Goal: Check status: Check status

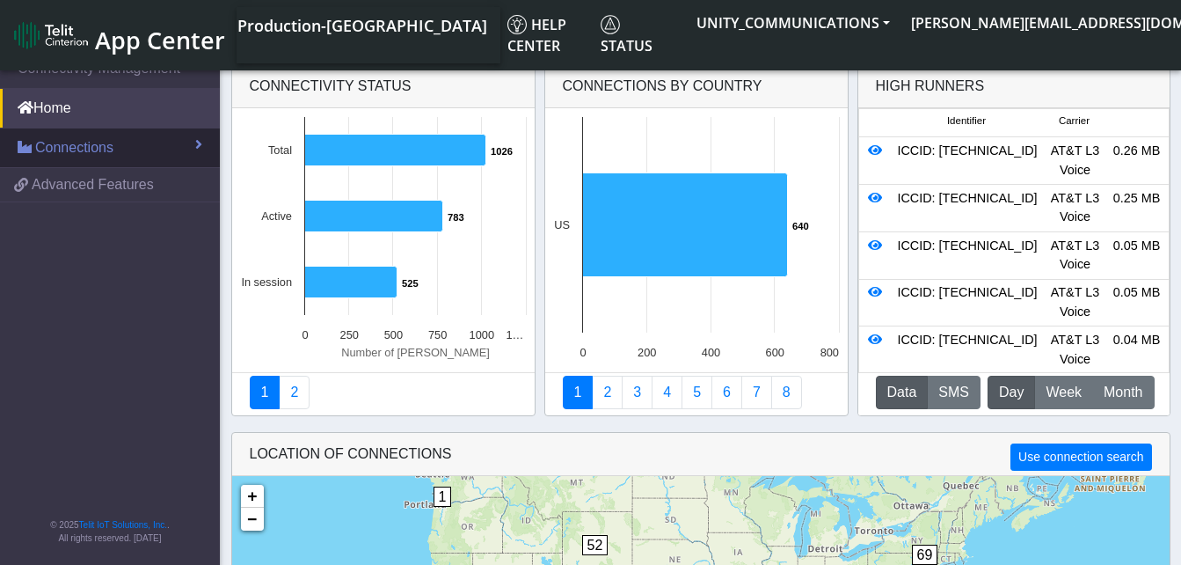
click at [111, 147] on span "Connections" at bounding box center [74, 147] width 78 height 21
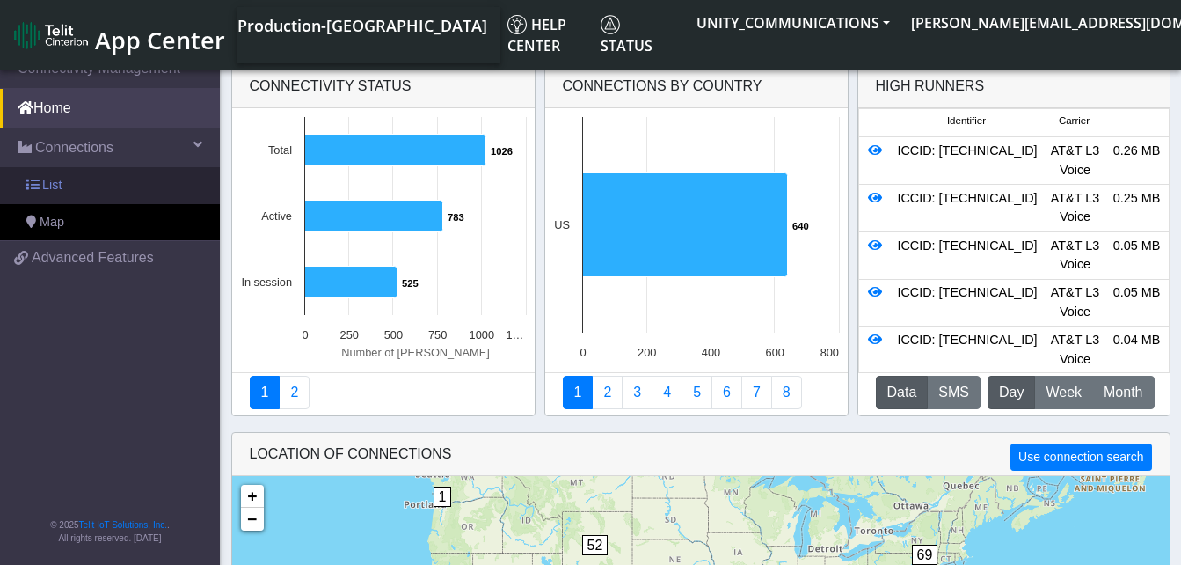
click at [78, 178] on link "List" at bounding box center [110, 185] width 220 height 37
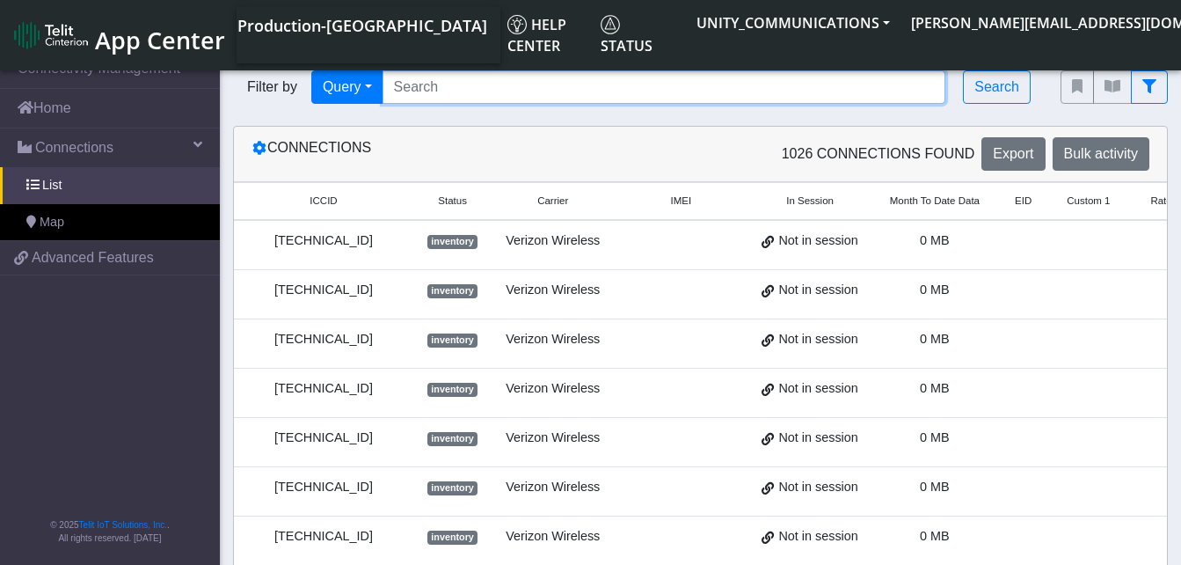
click at [462, 91] on input "Search..." at bounding box center [665, 86] width 564 height 33
type input "earthbrain"
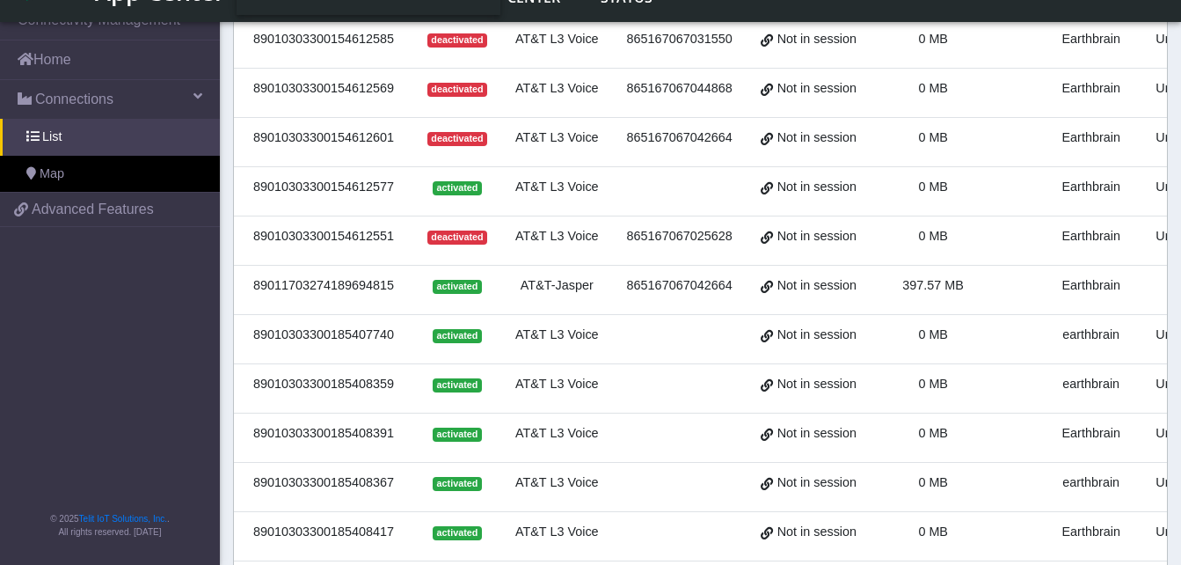
scroll to position [214, 0]
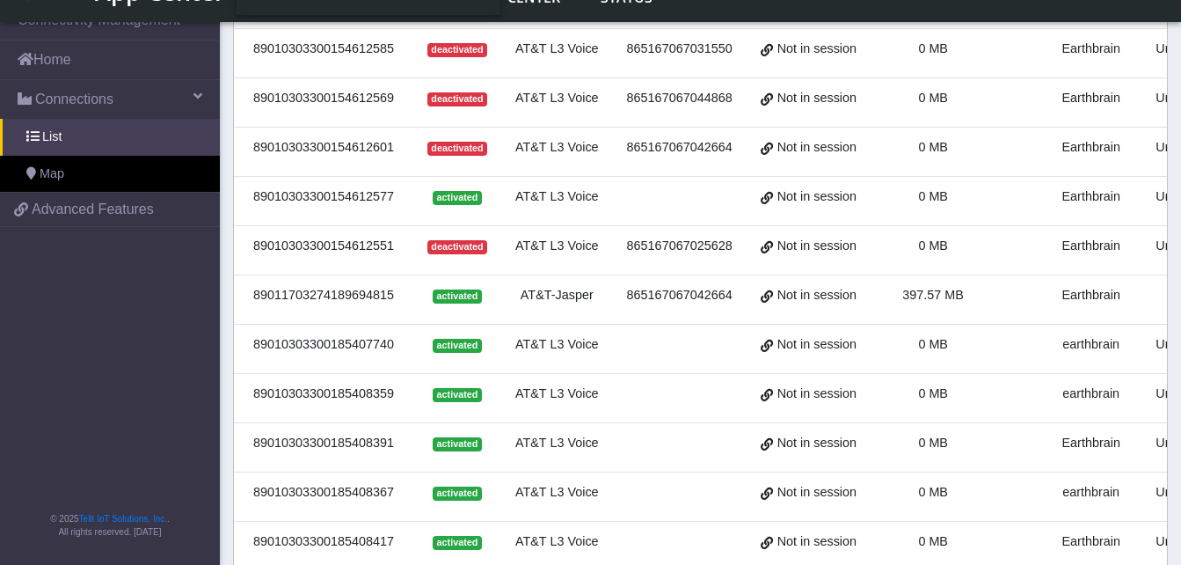
click at [377, 147] on div "89010303300154612601" at bounding box center [324, 147] width 158 height 19
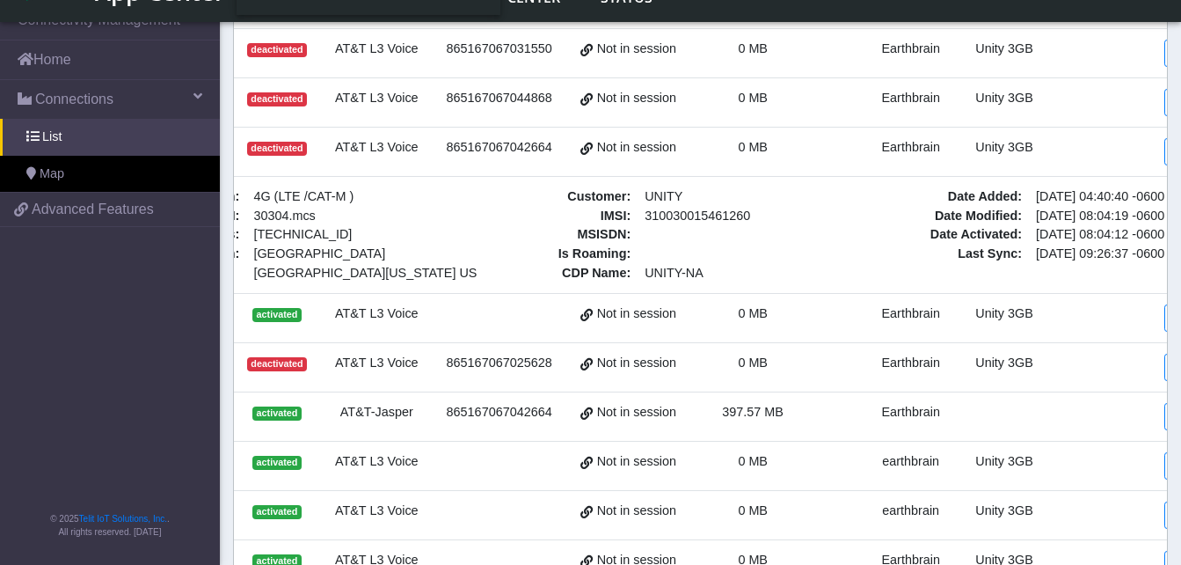
scroll to position [0, 224]
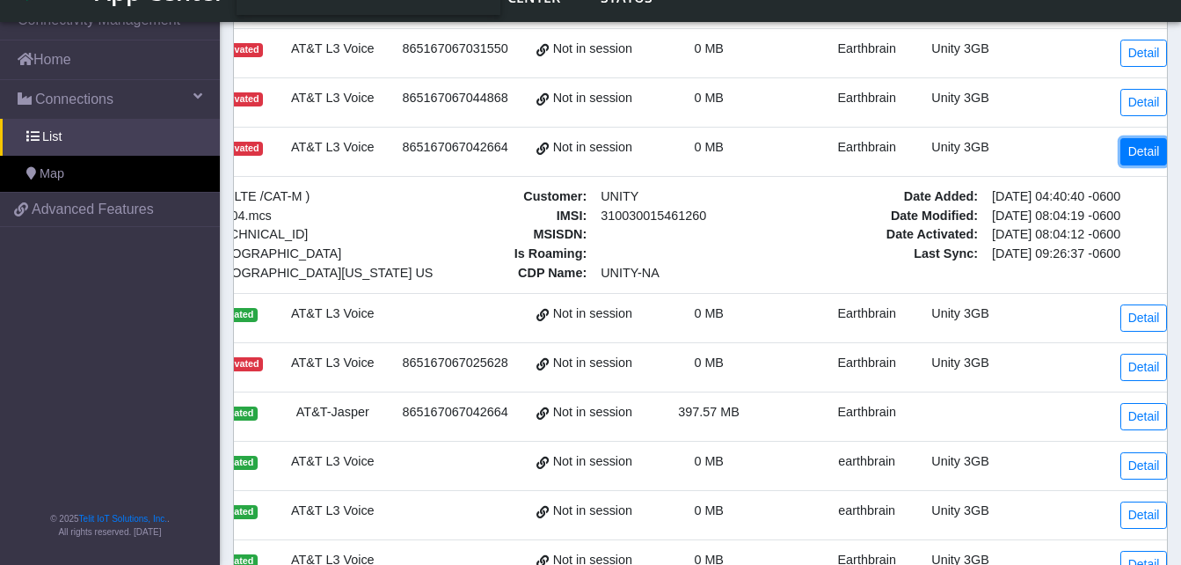
click at [1132, 146] on link "Detail" at bounding box center [1145, 151] width 48 height 27
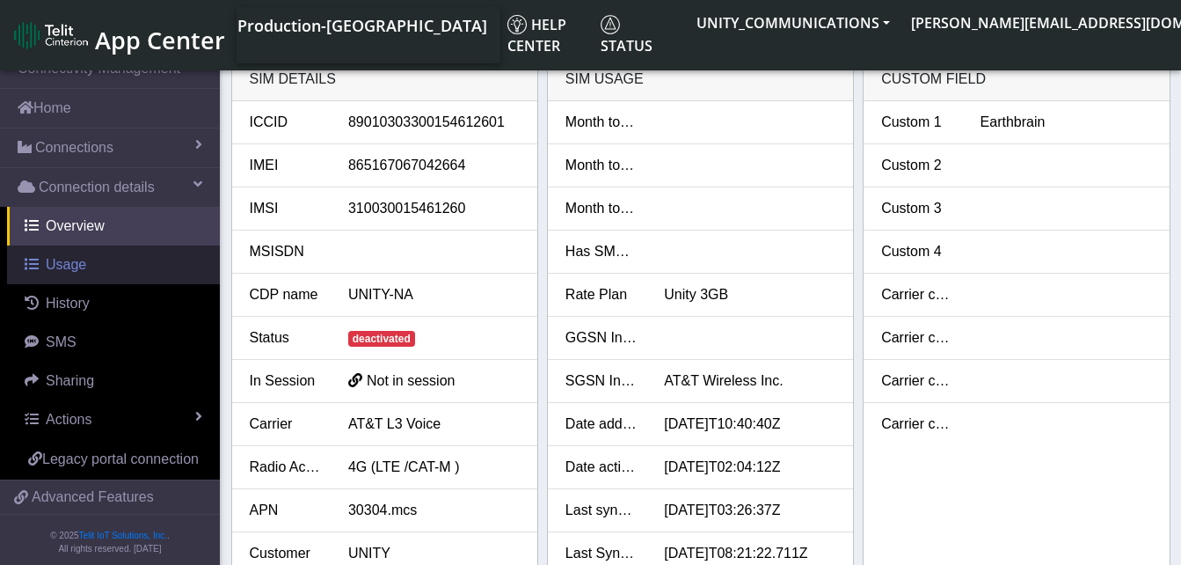
click at [64, 262] on span "Usage" at bounding box center [66, 264] width 40 height 15
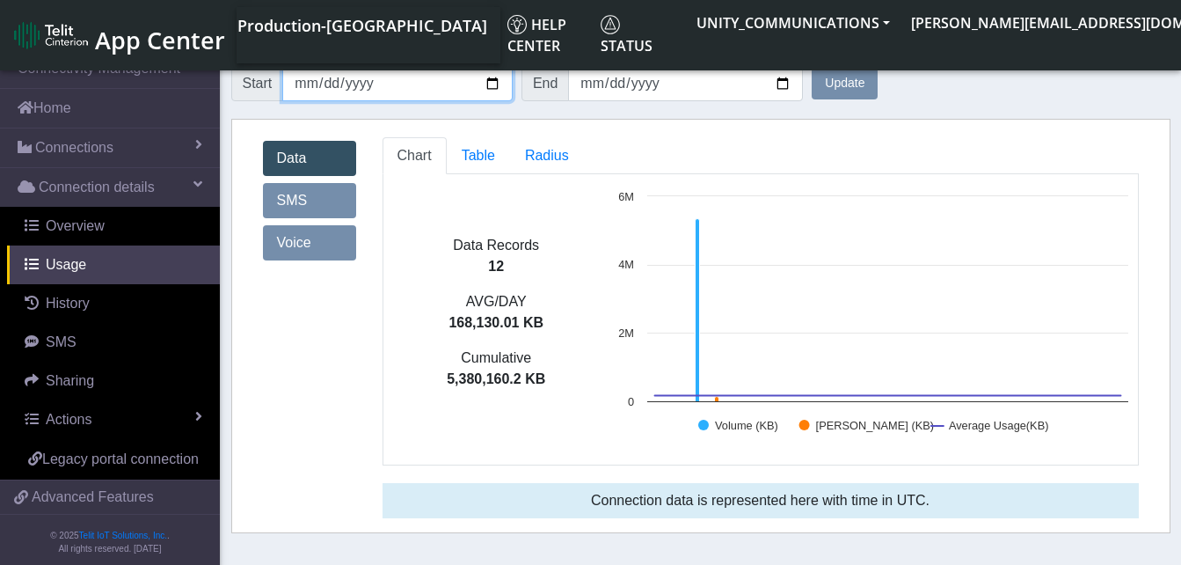
click at [494, 84] on input "[DATE]" at bounding box center [397, 83] width 230 height 35
type input "[DATE]"
click at [781, 86] on input "[DATE]" at bounding box center [685, 83] width 235 height 35
type input "[DATE]"
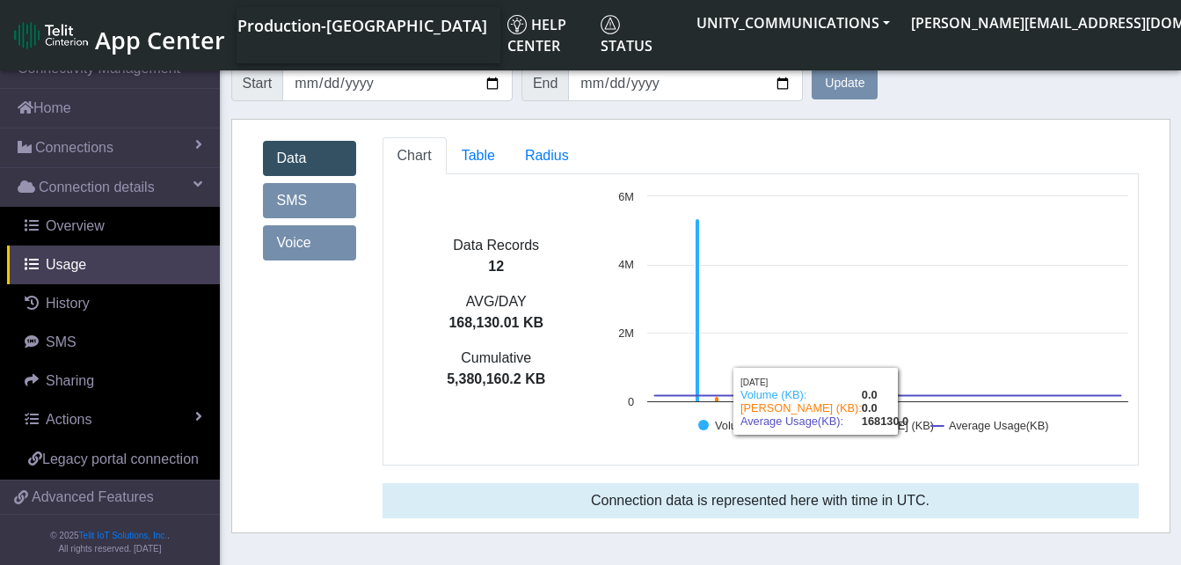
click at [849, 84] on button "Update" at bounding box center [845, 84] width 66 height 32
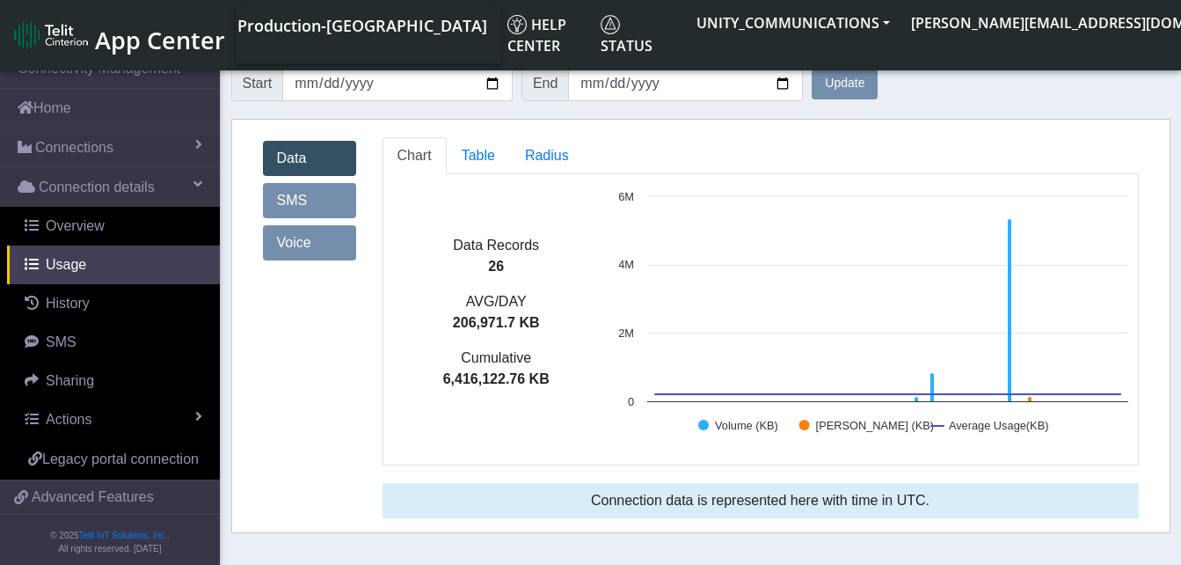
click at [354, 423] on div "Data SMS Voice" at bounding box center [310, 334] width 120 height 395
click at [495, 150] on span "Radius" at bounding box center [478, 155] width 33 height 15
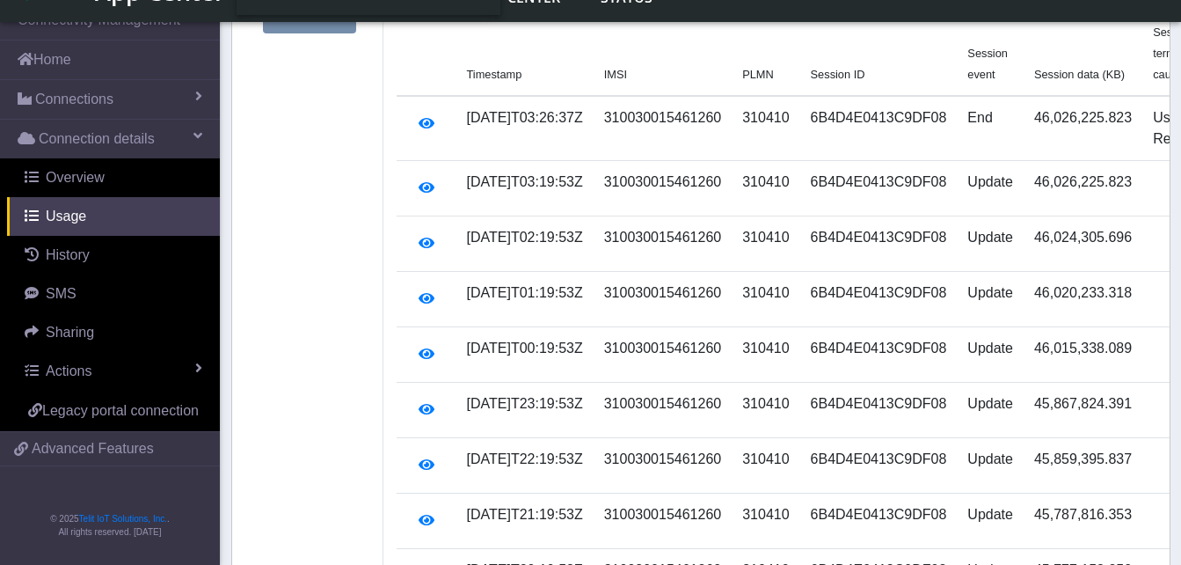
scroll to position [182, 0]
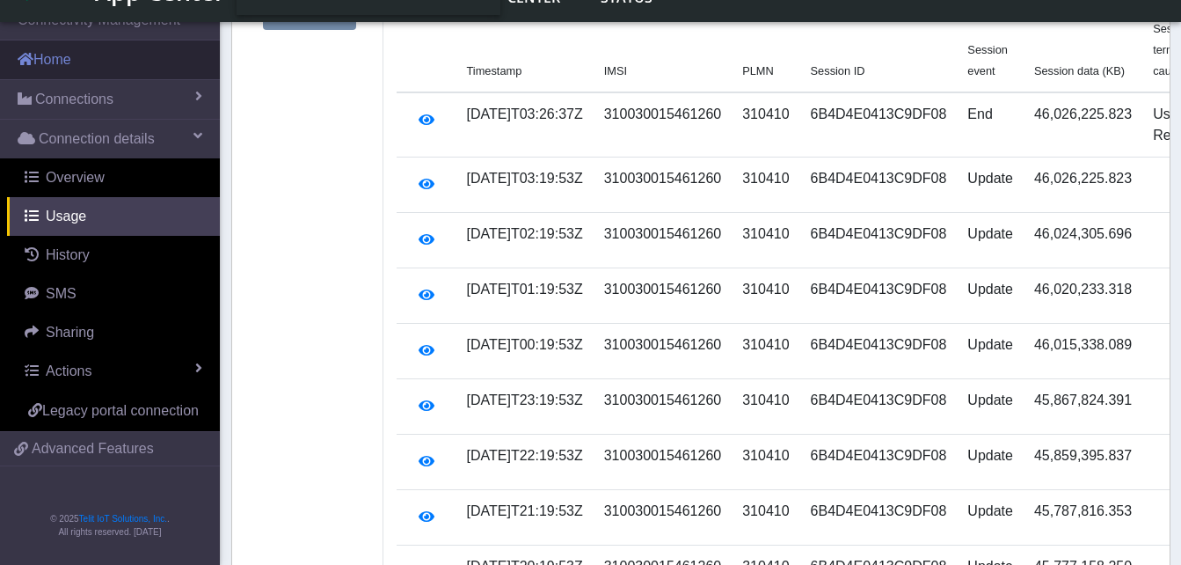
click at [84, 64] on link "Home" at bounding box center [110, 59] width 220 height 39
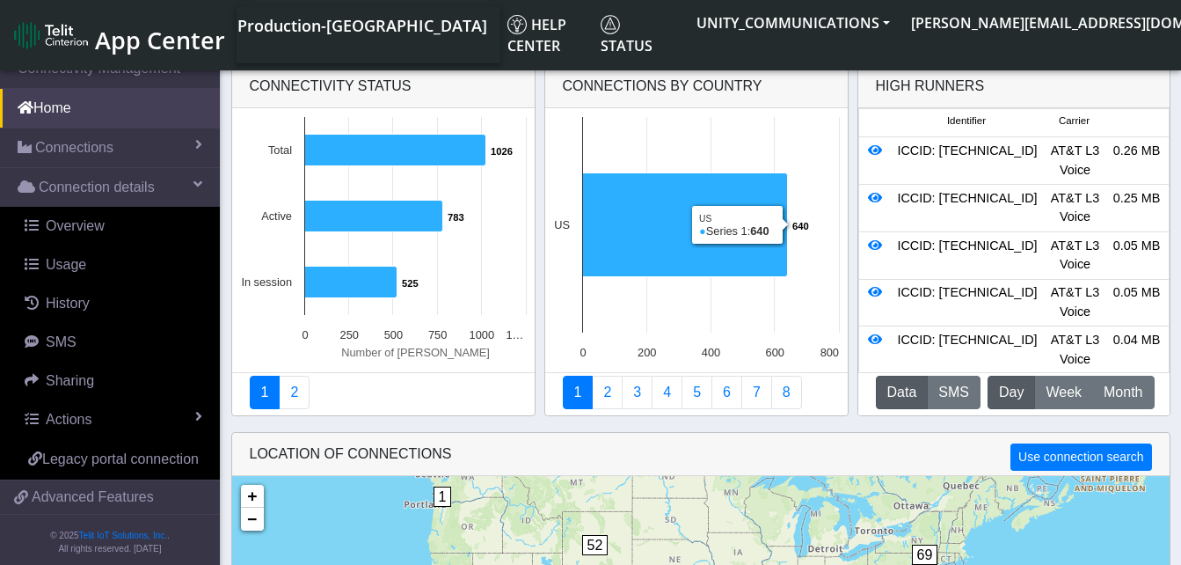
click at [907, 399] on button "Data" at bounding box center [902, 392] width 53 height 33
click at [1135, 396] on span "Month" at bounding box center [1123, 392] width 39 height 21
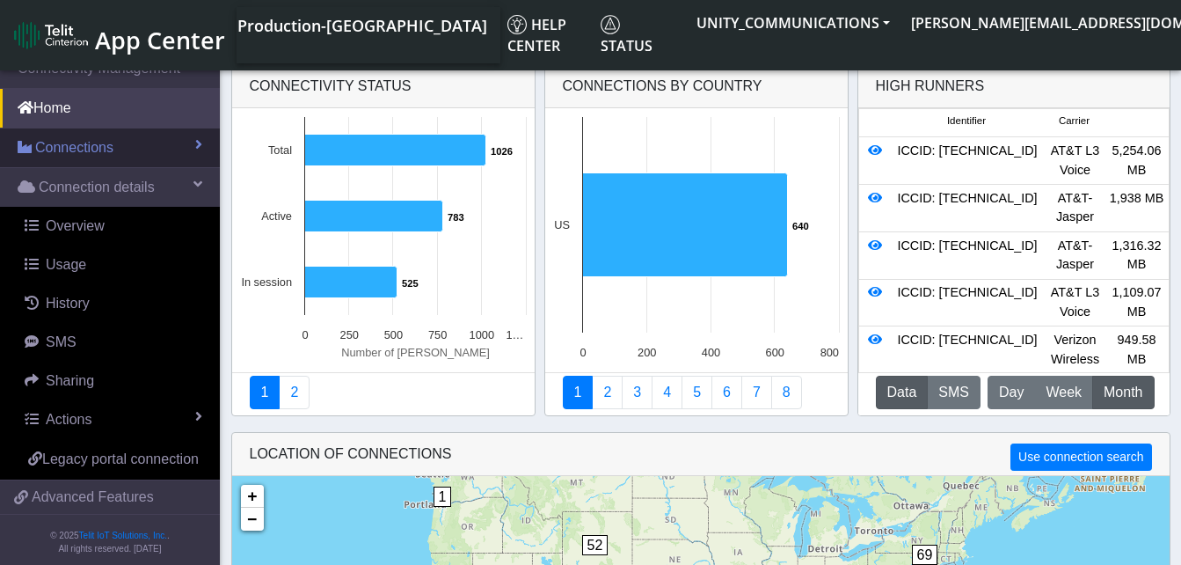
click at [84, 144] on span "Connections" at bounding box center [74, 147] width 78 height 21
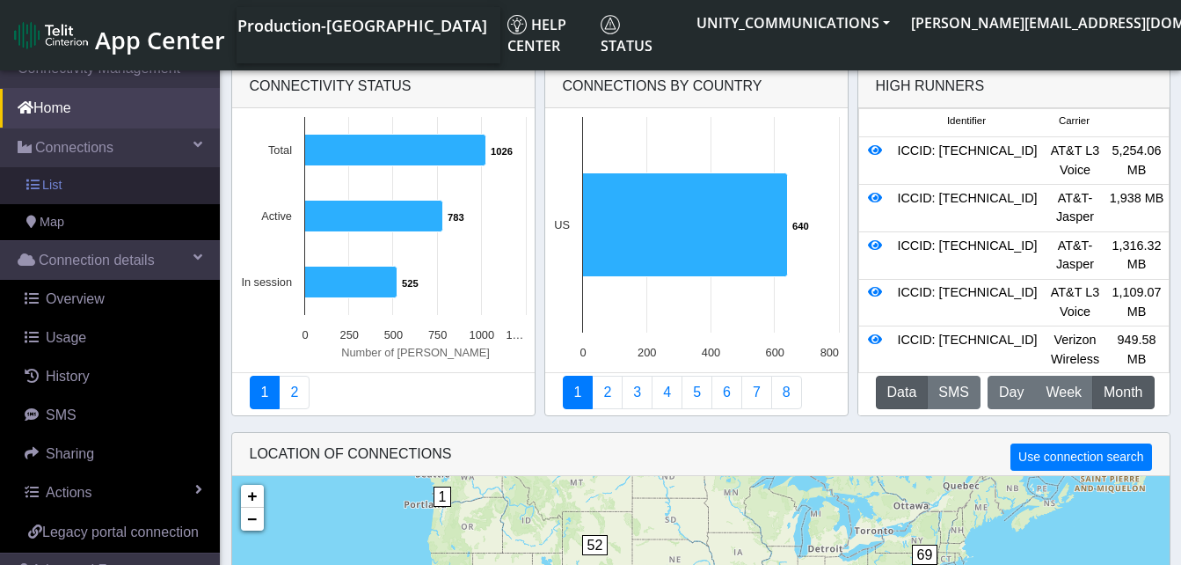
click at [80, 182] on link "List" at bounding box center [110, 185] width 220 height 37
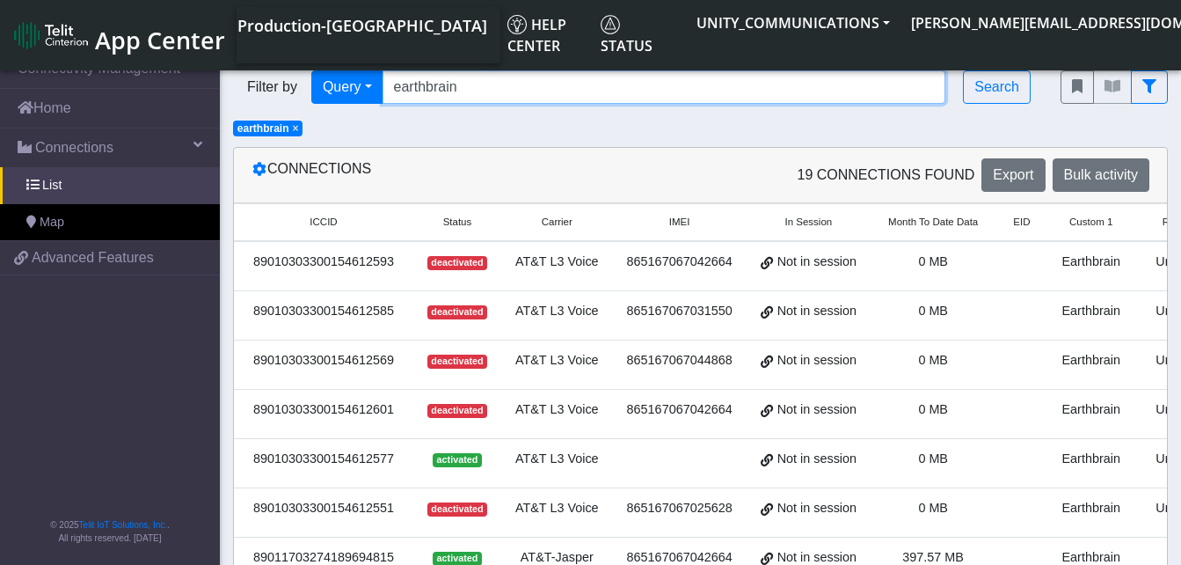
click at [476, 82] on input "earthbrain" at bounding box center [665, 86] width 564 height 33
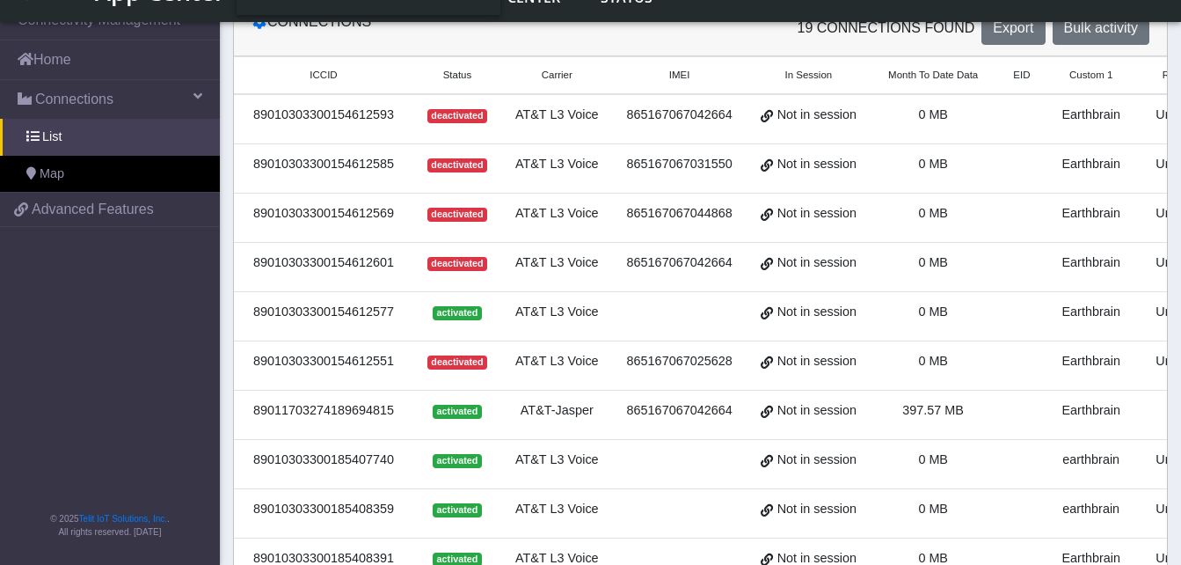
scroll to position [100, 0]
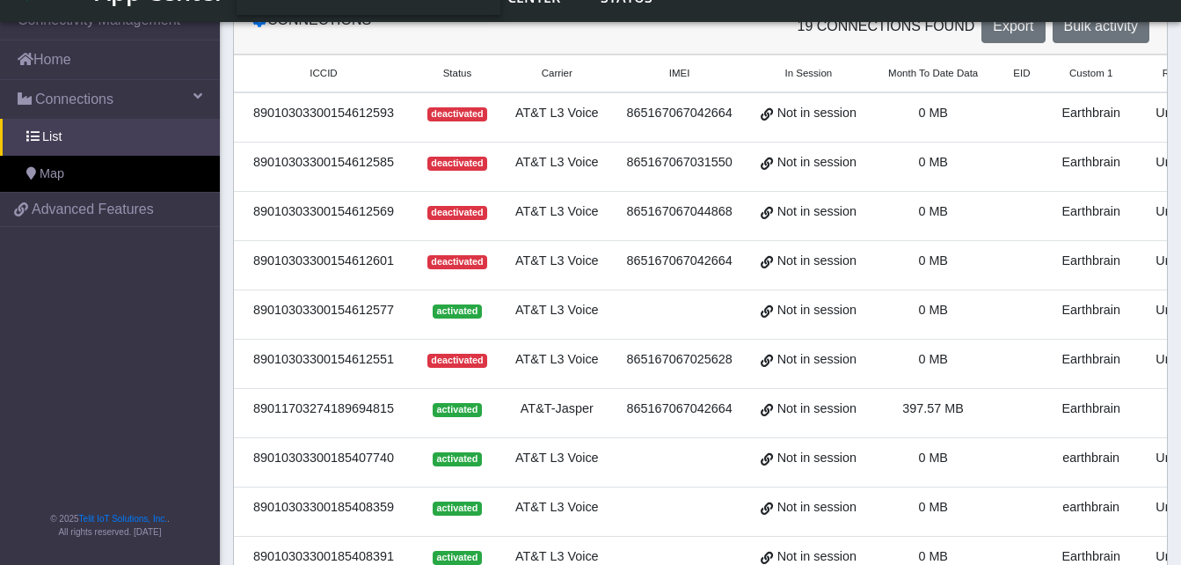
click at [647, 253] on div "865167067042664" at bounding box center [680, 261] width 113 height 19
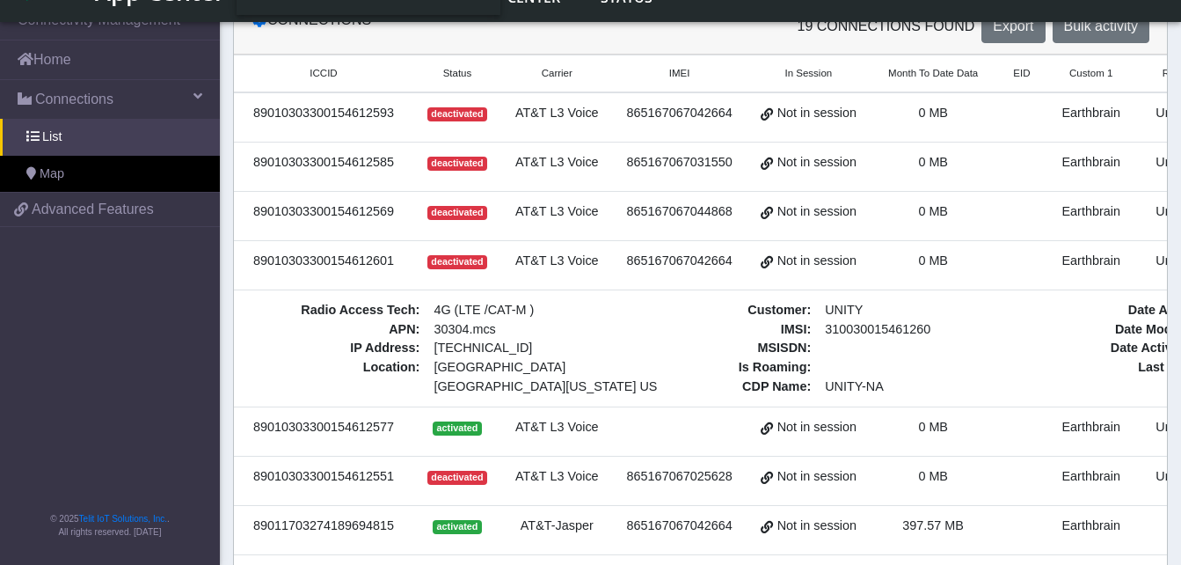
scroll to position [0, 0]
